Goal: Task Accomplishment & Management: Use online tool/utility

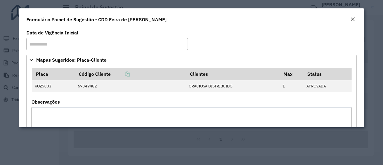
click at [351, 19] on em "Close" at bounding box center [352, 19] width 5 height 5
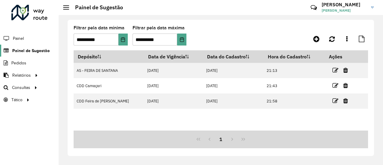
click at [37, 54] on link "Painel de Sugestão" at bounding box center [25, 51] width 50 height 12
click at [317, 41] on icon at bounding box center [317, 38] width 6 height 7
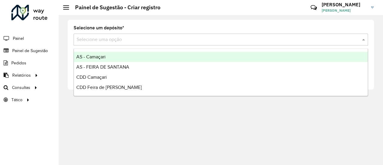
click at [315, 42] on input "text" at bounding box center [215, 39] width 277 height 7
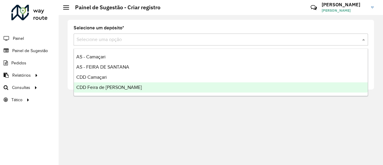
click at [125, 88] on div "CDD Feira de [PERSON_NAME]" at bounding box center [221, 87] width 294 height 10
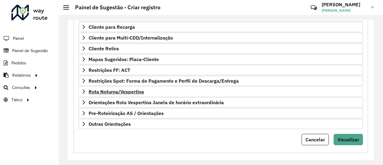
scroll to position [130, 0]
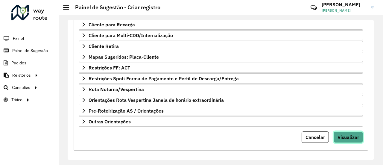
click at [340, 131] on button "Visualizar" at bounding box center [348, 136] width 29 height 11
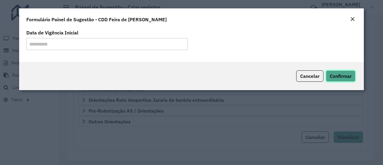
click at [347, 78] on span "Confirmar" at bounding box center [341, 76] width 22 height 6
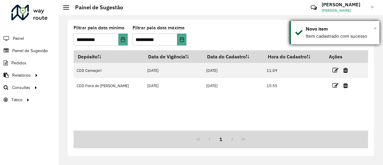
click at [375, 28] on span "×" at bounding box center [375, 28] width 3 height 7
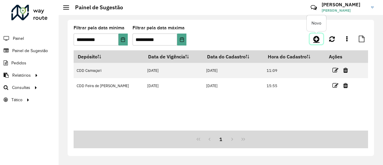
click at [317, 43] on link at bounding box center [316, 39] width 13 height 11
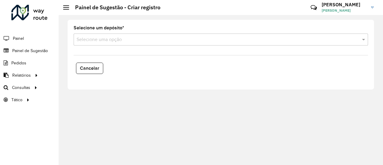
click at [314, 40] on input "text" at bounding box center [215, 39] width 277 height 7
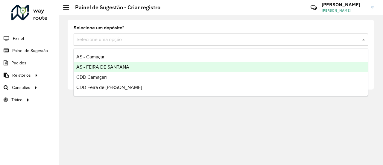
click at [104, 68] on span "AS - FEIRA DE SANTANA" at bounding box center [102, 66] width 53 height 5
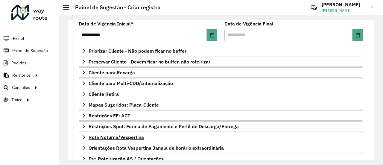
scroll to position [130, 0]
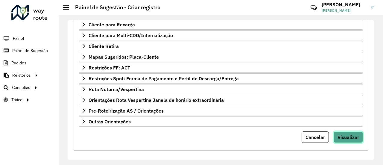
click at [353, 134] on span "Visualizar" at bounding box center [349, 137] width 22 height 6
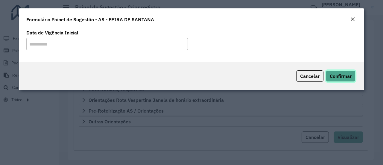
click at [346, 78] on span "Confirmar" at bounding box center [341, 76] width 22 height 6
